Goal: Complete application form

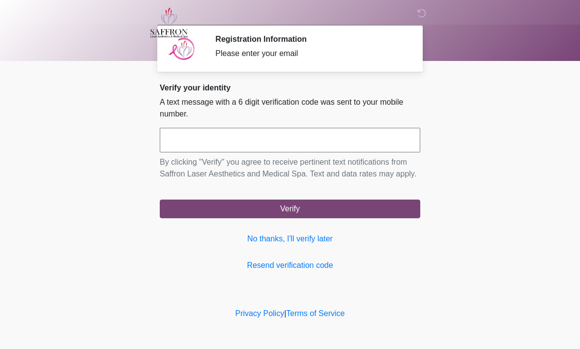
scroll to position [0, 0]
click at [233, 142] on input "text" at bounding box center [290, 140] width 261 height 25
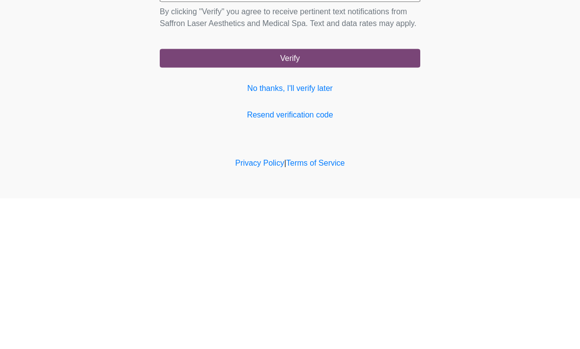
type input "******"
click at [341, 200] on button "Verify" at bounding box center [290, 209] width 261 height 19
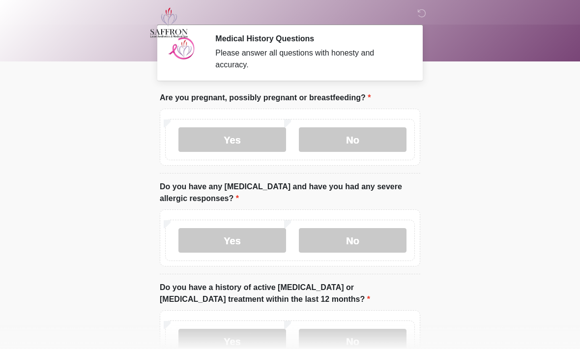
click at [358, 144] on label "No" at bounding box center [353, 139] width 108 height 25
click at [338, 242] on label "No" at bounding box center [353, 240] width 108 height 25
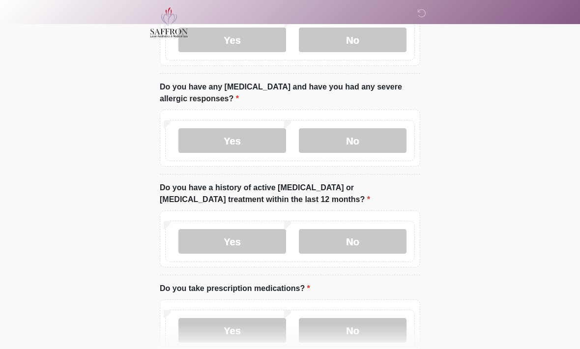
scroll to position [107, 0]
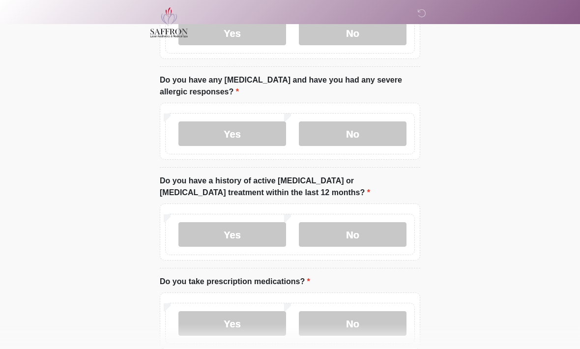
click at [345, 241] on label "No" at bounding box center [353, 235] width 108 height 25
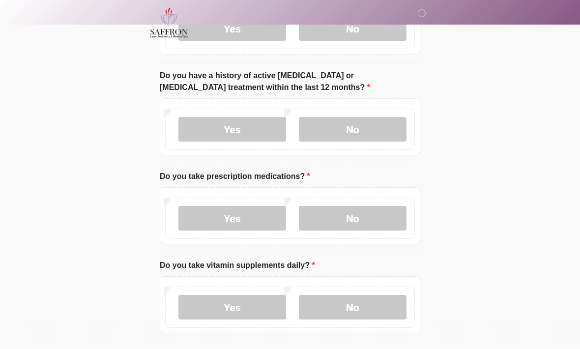
scroll to position [220, 0]
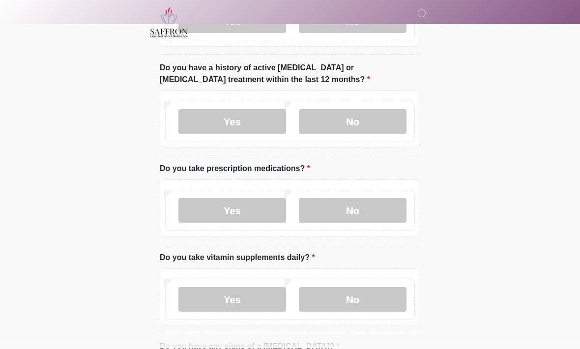
click at [354, 218] on label "No" at bounding box center [353, 211] width 108 height 25
click at [248, 303] on label "Yes" at bounding box center [232, 299] width 108 height 25
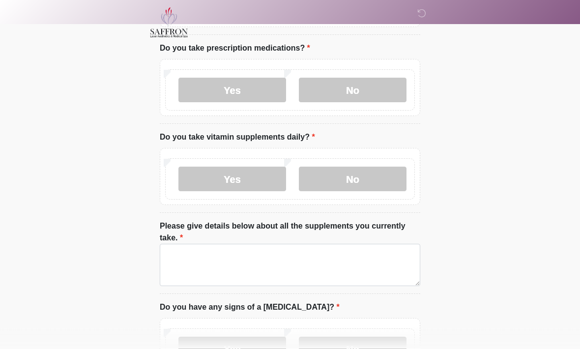
scroll to position [344, 0]
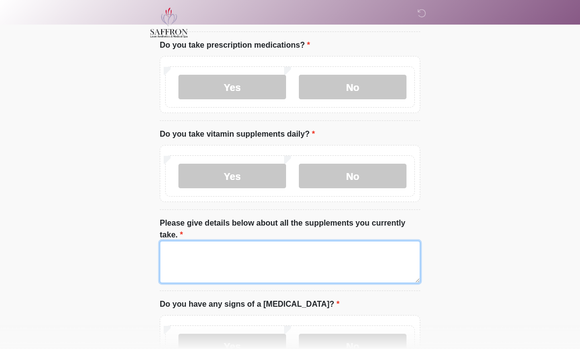
click at [199, 259] on textarea "Please give details below about all the supplements you currently take." at bounding box center [290, 262] width 261 height 42
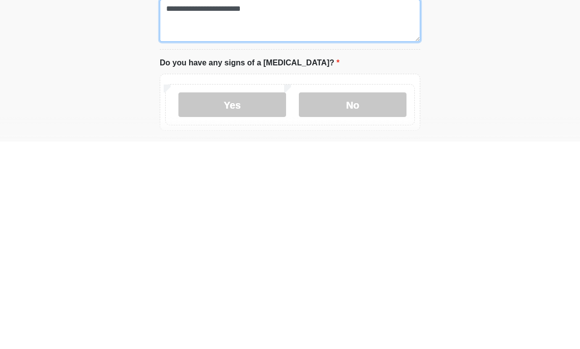
scroll to position [392, 0]
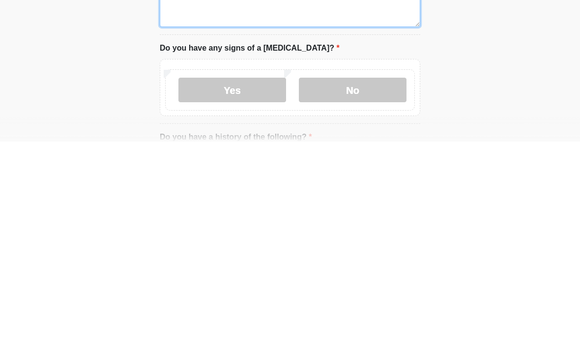
type textarea "**********"
click at [357, 285] on label "No" at bounding box center [353, 297] width 108 height 25
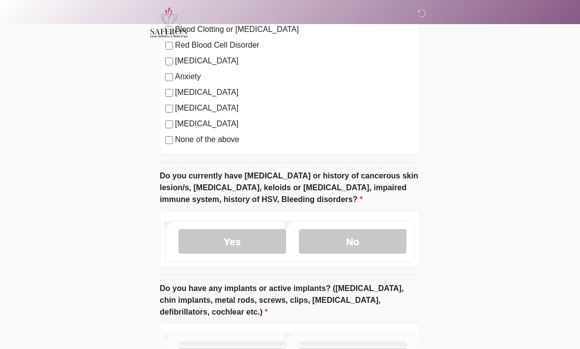
scroll to position [819, 0]
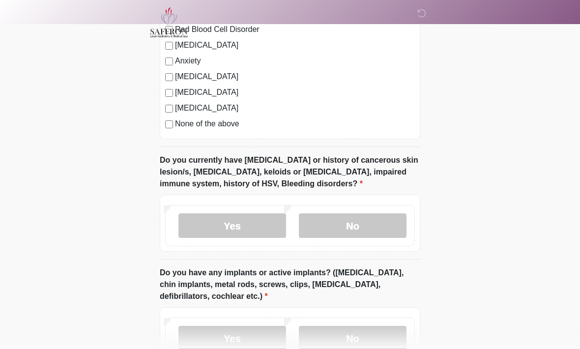
click at [354, 230] on label "No" at bounding box center [353, 226] width 108 height 25
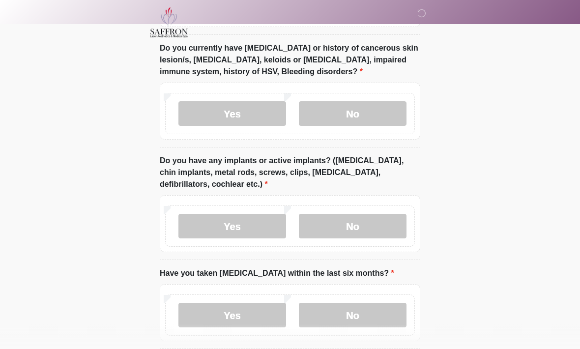
click at [376, 222] on label "No" at bounding box center [353, 226] width 108 height 25
click at [364, 309] on label "No" at bounding box center [353, 315] width 108 height 25
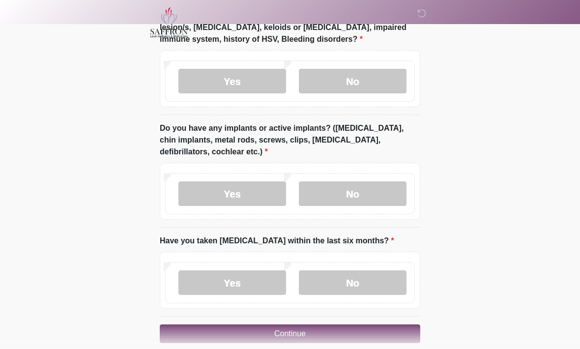
scroll to position [977, 0]
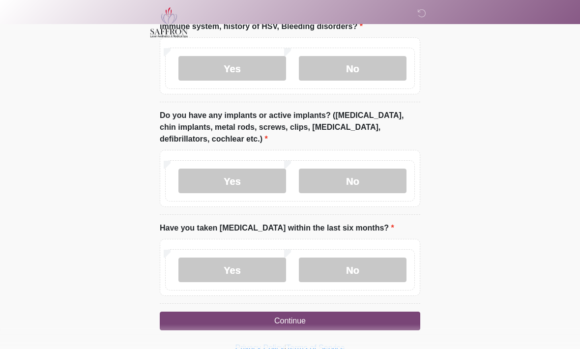
click at [291, 320] on button "Continue" at bounding box center [290, 321] width 261 height 19
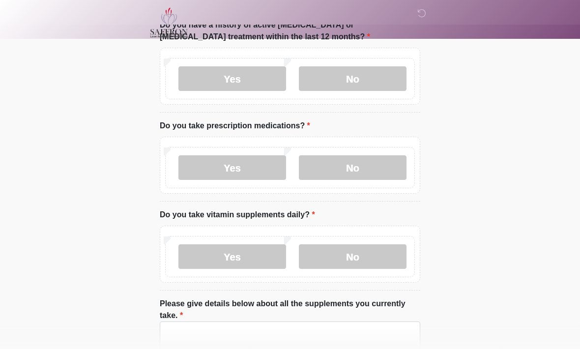
scroll to position [0, 0]
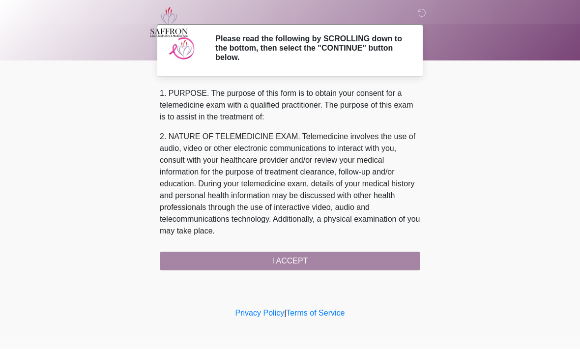
click at [277, 261] on div "1. PURPOSE. The purpose of this form is to obtain your consent for a telemedici…" at bounding box center [290, 179] width 261 height 183
click at [267, 265] on div "1. PURPOSE. The purpose of this form is to obtain your consent for a telemedici…" at bounding box center [290, 179] width 261 height 183
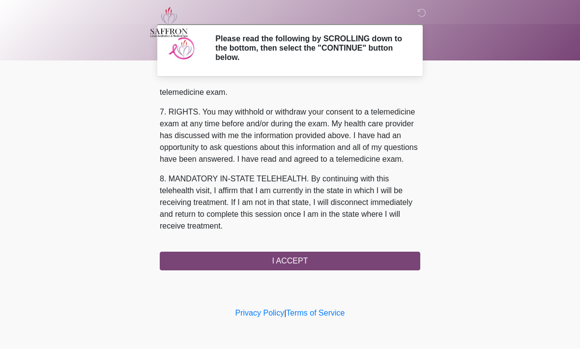
scroll to position [441, 0]
click at [310, 256] on button "I ACCEPT" at bounding box center [290, 261] width 261 height 19
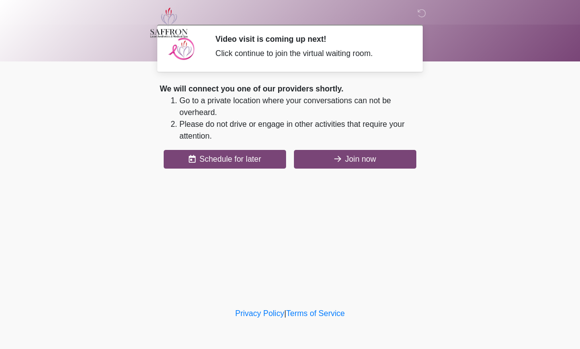
click at [348, 164] on button "Join now" at bounding box center [355, 159] width 122 height 19
